Goal: Task Accomplishment & Management: Use online tool/utility

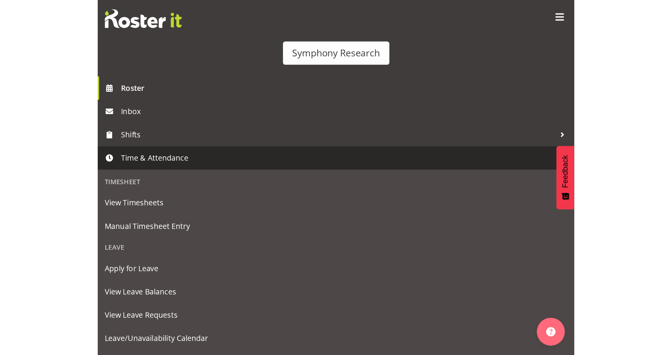
scroll to position [17, 0]
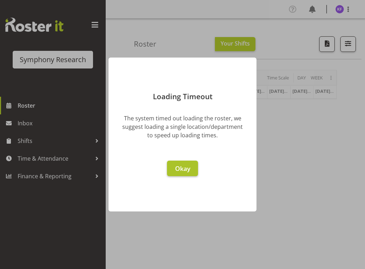
click at [182, 172] on span "Okay" at bounding box center [182, 168] width 15 height 8
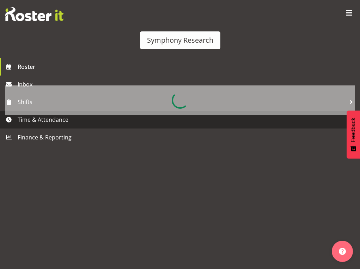
click at [51, 125] on span "Time & Attendance" at bounding box center [182, 119] width 328 height 11
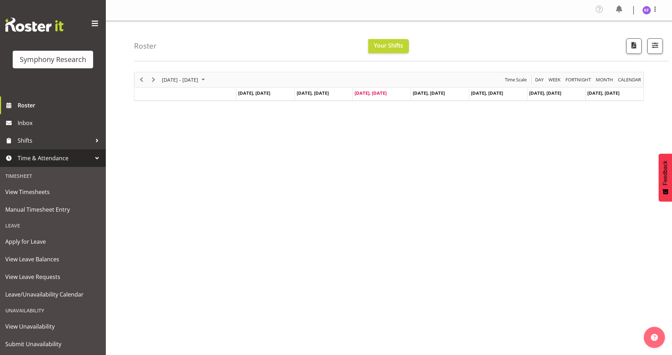
click at [72, 158] on span "Time & Attendance" at bounding box center [55, 158] width 74 height 11
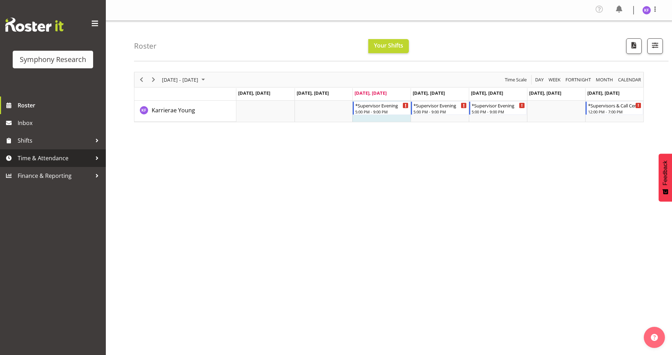
click at [79, 162] on span "Time & Attendance" at bounding box center [55, 158] width 74 height 11
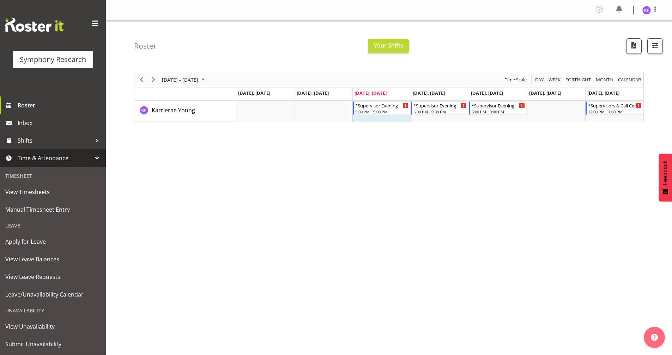
click at [76, 219] on div "Leave" at bounding box center [53, 226] width 102 height 14
click at [72, 212] on span "Manual Timesheet Entry" at bounding box center [52, 209] width 95 height 11
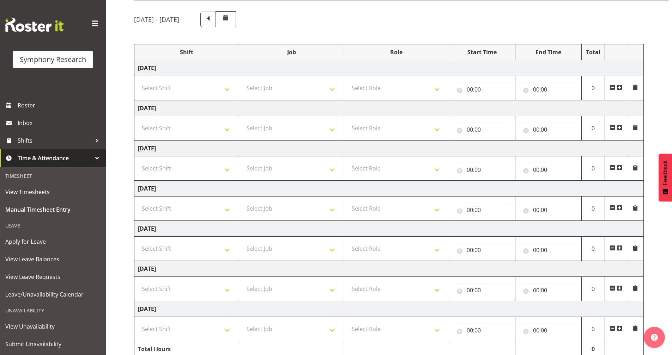
scroll to position [84, 0]
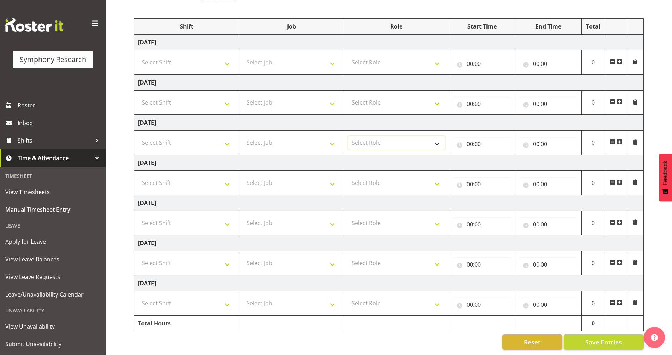
click at [361, 139] on select "Select Role Briefing Interviewing Validator Supervisor" at bounding box center [396, 143] width 97 height 14
select select "358"
click at [348, 136] on select "Select Role Briefing Interviewing Validator Supervisor" at bounding box center [396, 143] width 97 height 14
click at [275, 131] on td "Select Job 550060 IF Admin 553492 World Poll Aus Wave 2 Main 2025 553493 World …" at bounding box center [291, 143] width 105 height 24
click at [278, 139] on select "Select Job 550060 IF Admin 553492 World Poll Aus Wave 2 Main 2025 553493 World …" at bounding box center [291, 143] width 97 height 14
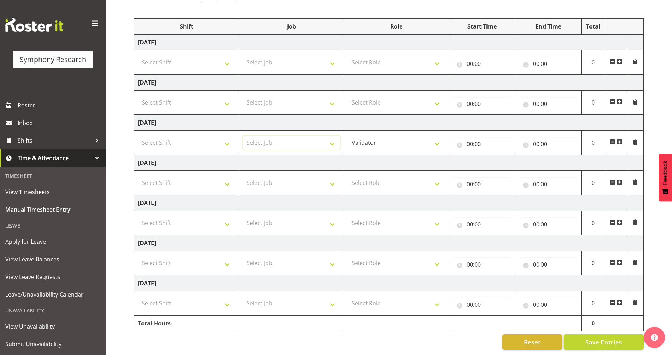
select select "10527"
click at [243, 136] on select "Select Job 550060 IF Admin 553492 World Poll Aus Wave 2 Main 2025 553493 World …" at bounding box center [291, 143] width 97 height 14
click at [190, 136] on select "Select Shift !!Weekend Residential (Roster IT Shift Label) *Business 9/10am ~ 4…" at bounding box center [186, 143] width 97 height 14
select select "41604"
click at [138, 136] on select "Select Shift !!Weekend Residential (Roster IT Shift Label) *Business 9/10am ~ 4…" at bounding box center [186, 143] width 97 height 14
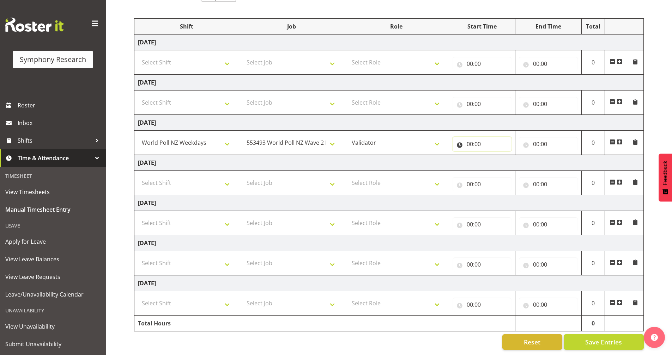
click at [459, 140] on input "00:00" at bounding box center [481, 144] width 59 height 14
drag, startPoint x: 494, startPoint y: 156, endPoint x: 486, endPoint y: 154, distance: 8.7
click at [494, 156] on select "00 01 02 03 04 05 06 07 08 09 10 11 12 13 14 15 16 17 18 19 20 21 22 23" at bounding box center [500, 162] width 16 height 14
select select "17"
type input "17:00"
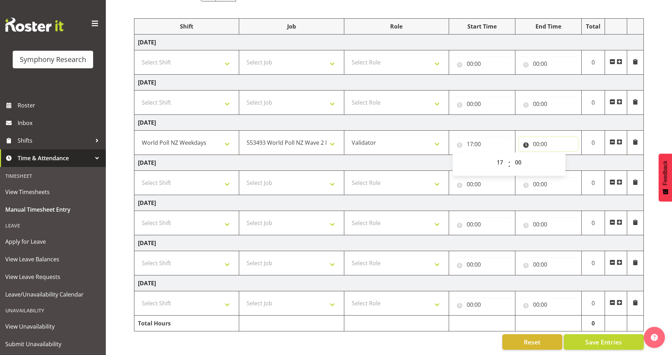
click at [526, 139] on input "00:00" at bounding box center [548, 144] width 59 height 14
click at [562, 156] on select "00 01 02 03 04 05 06 07 08 09 10 11 12 13 14 15 16 17 18 19 20 21 22 23" at bounding box center [567, 162] width 16 height 14
select select "20"
type input "20:00"
click at [506, 155] on td "Thursday 4th September 2025" at bounding box center [388, 163] width 509 height 16
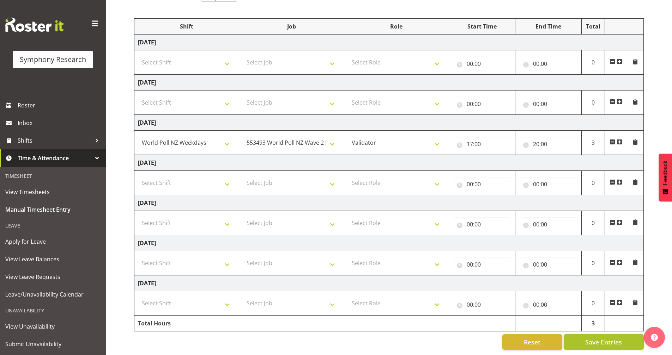
click at [595, 338] on span "Save Entries" at bounding box center [603, 342] width 37 height 9
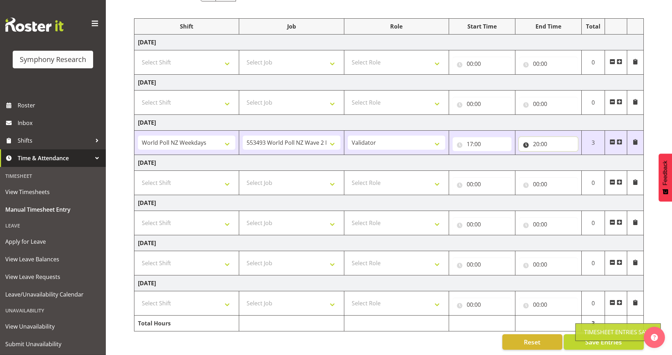
click at [547, 142] on input "20:00" at bounding box center [548, 144] width 59 height 14
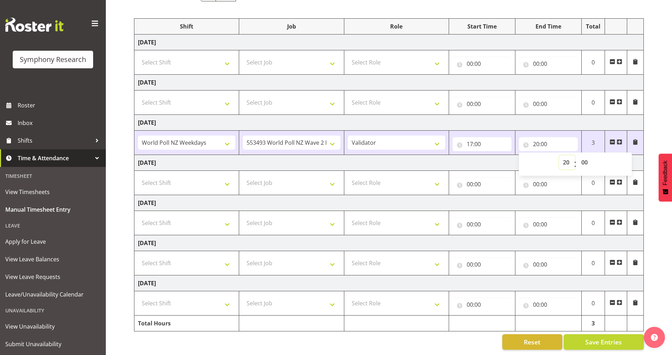
click at [566, 156] on select "00 01 02 03 04 05 06 07 08 09 10 11 12 13 14 15 16 17 18 19 20 21 22 23" at bounding box center [567, 162] width 16 height 14
select select "21"
type input "21:00"
click at [485, 147] on td "17:00 00 01 02 03 04 05 06 07 08 09 10 11 12 13 14 15 16 17 18 19 20 21 22 23 :…" at bounding box center [482, 143] width 66 height 24
click at [617, 338] on span "Save Entries" at bounding box center [603, 342] width 37 height 9
